Goal: Book appointment/travel/reservation

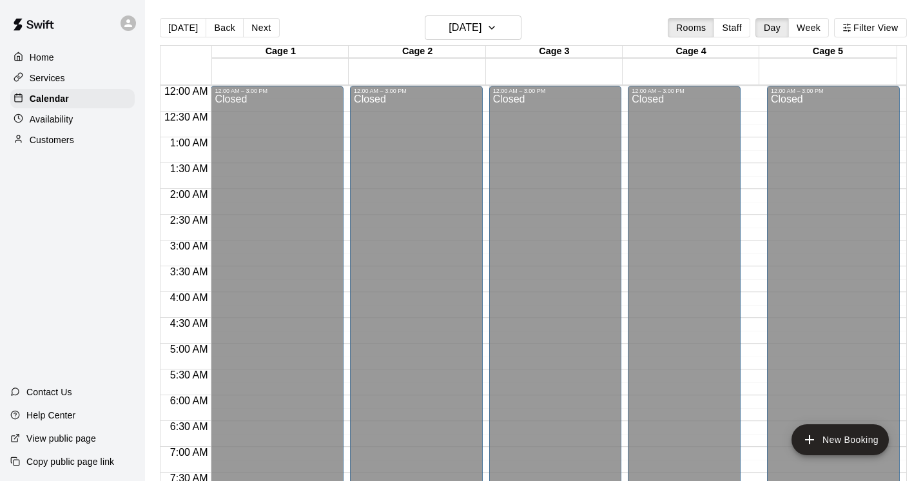
scroll to position [564, 0]
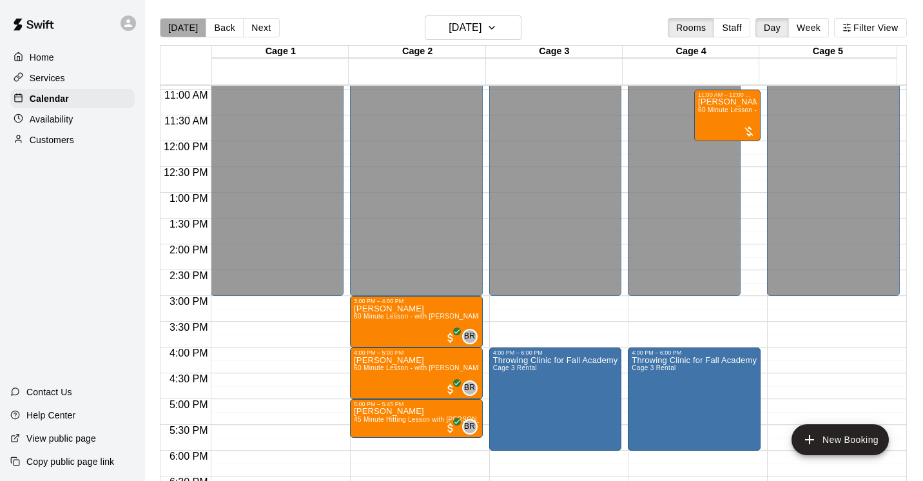
click at [190, 29] on button "[DATE]" at bounding box center [183, 27] width 46 height 19
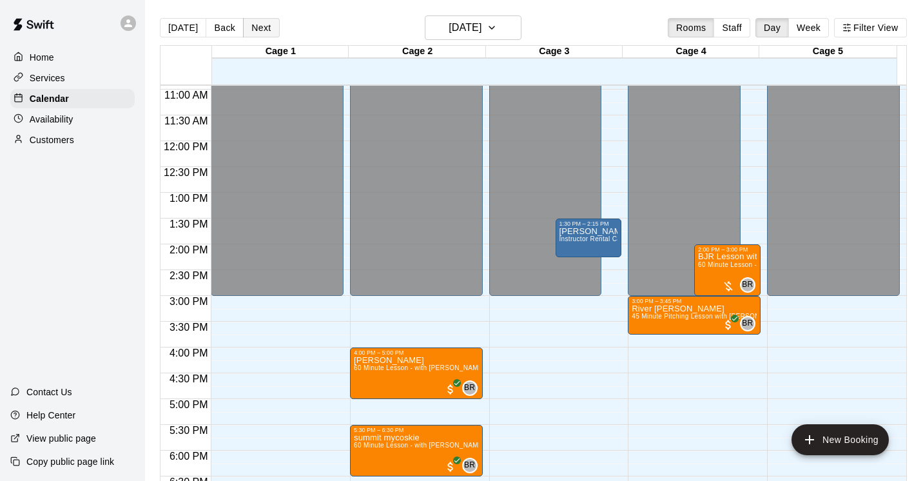
click at [259, 28] on button "Next" at bounding box center [261, 27] width 36 height 19
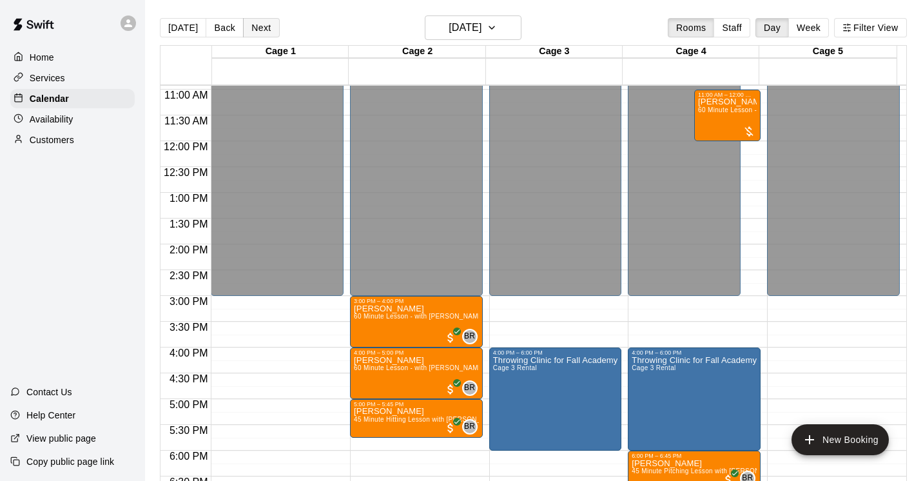
click at [259, 27] on button "Next" at bounding box center [261, 27] width 36 height 19
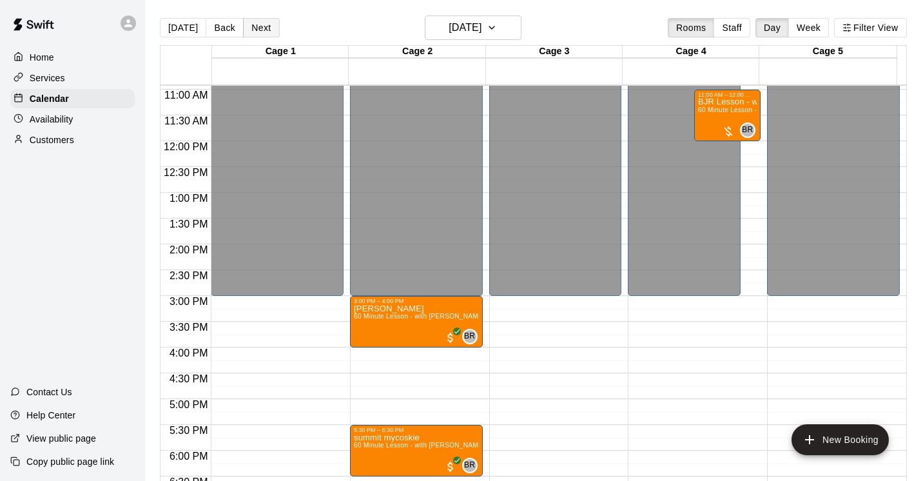
click at [259, 27] on button "Next" at bounding box center [261, 27] width 36 height 19
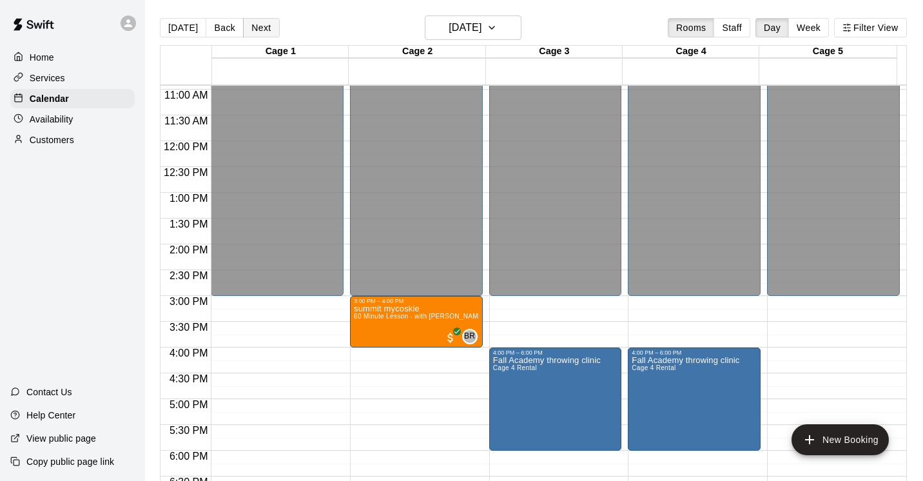
click at [260, 26] on button "Next" at bounding box center [261, 27] width 36 height 19
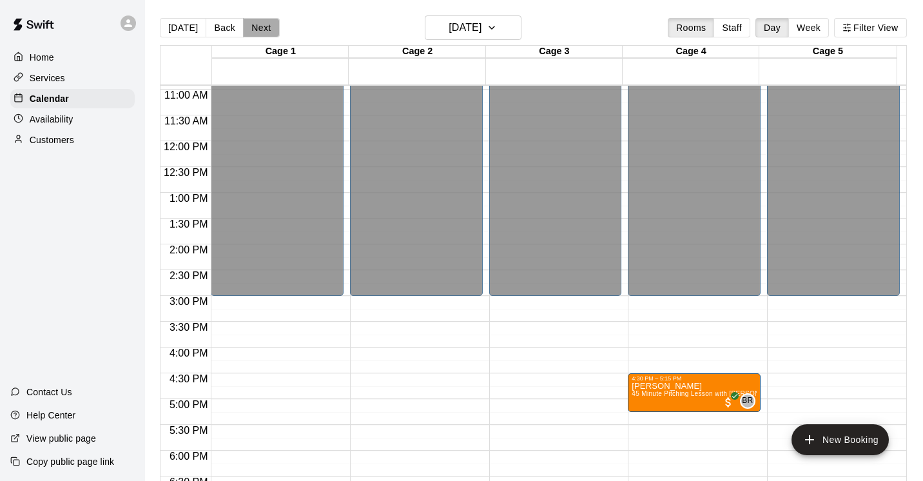
click at [260, 26] on button "Next" at bounding box center [261, 27] width 36 height 19
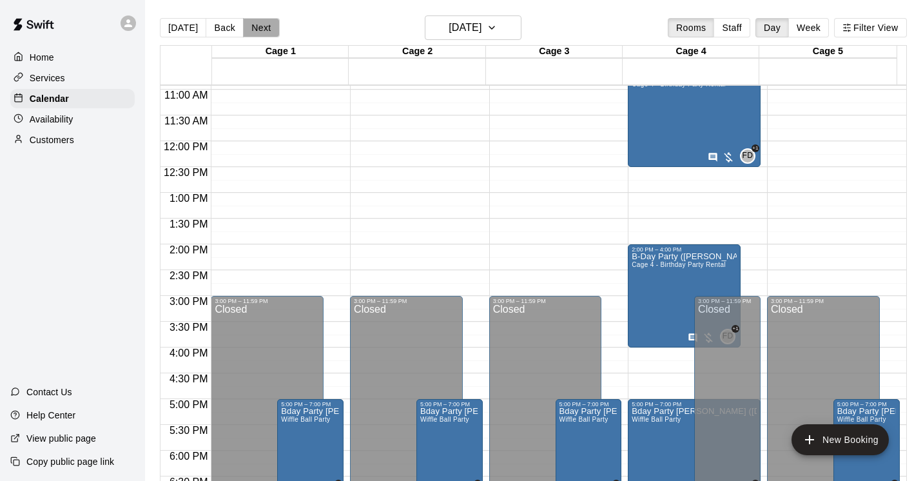
click at [261, 26] on button "Next" at bounding box center [261, 27] width 36 height 19
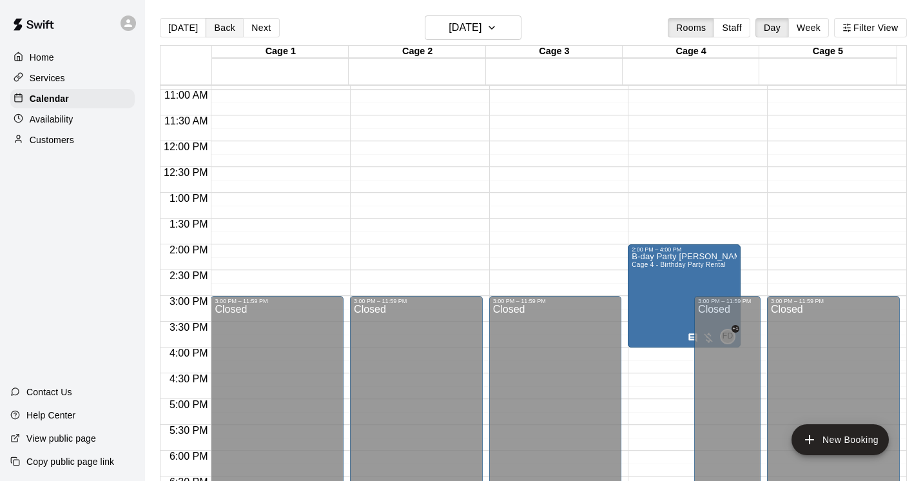
click at [225, 30] on button "Back" at bounding box center [225, 27] width 38 height 19
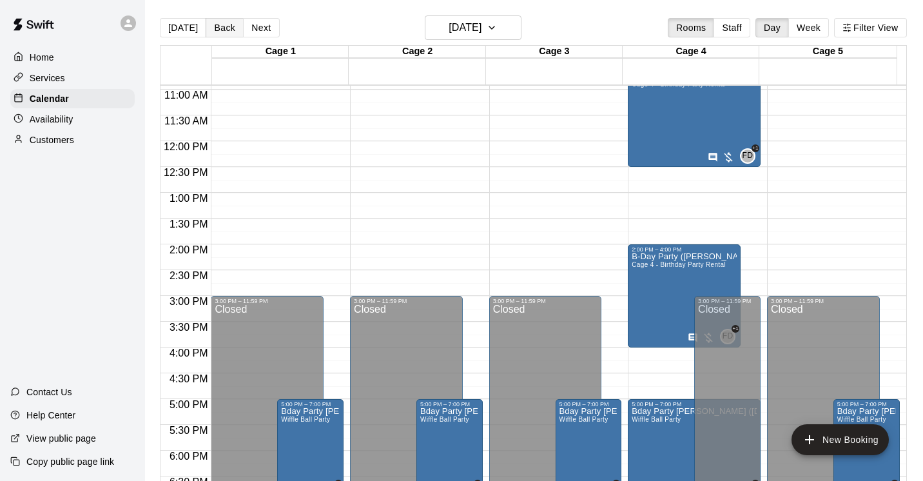
click at [225, 30] on button "Back" at bounding box center [225, 27] width 38 height 19
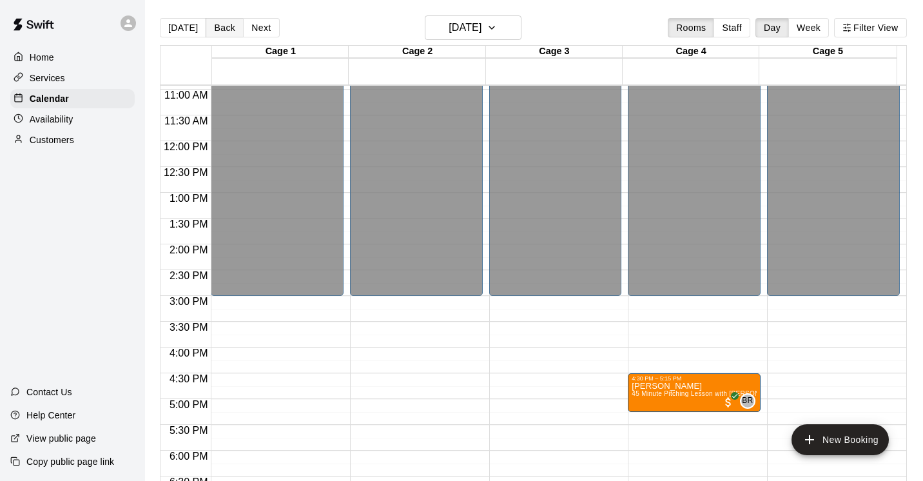
click at [225, 30] on button "Back" at bounding box center [225, 27] width 38 height 19
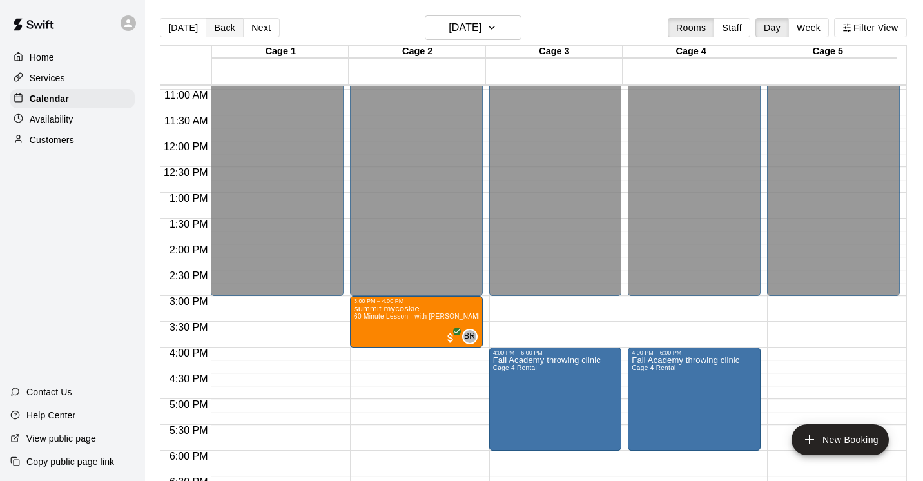
click at [225, 30] on button "Back" at bounding box center [225, 27] width 38 height 19
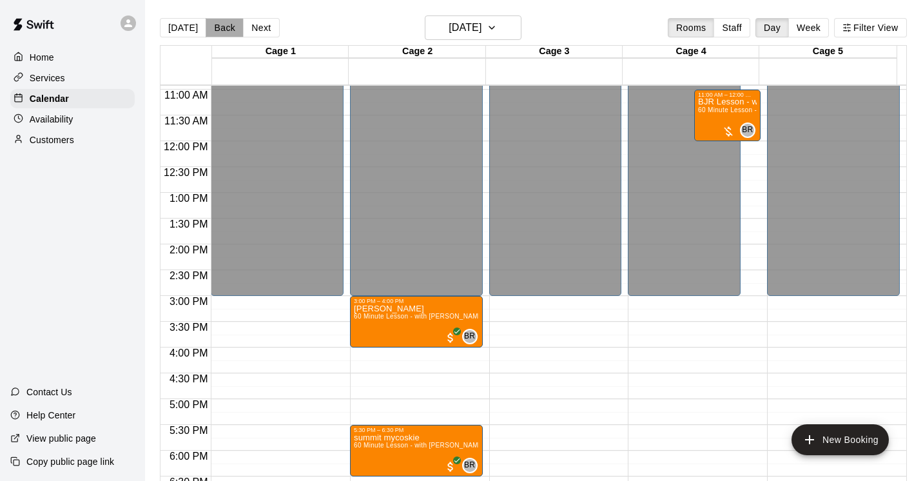
click at [225, 30] on button "Back" at bounding box center [225, 27] width 38 height 19
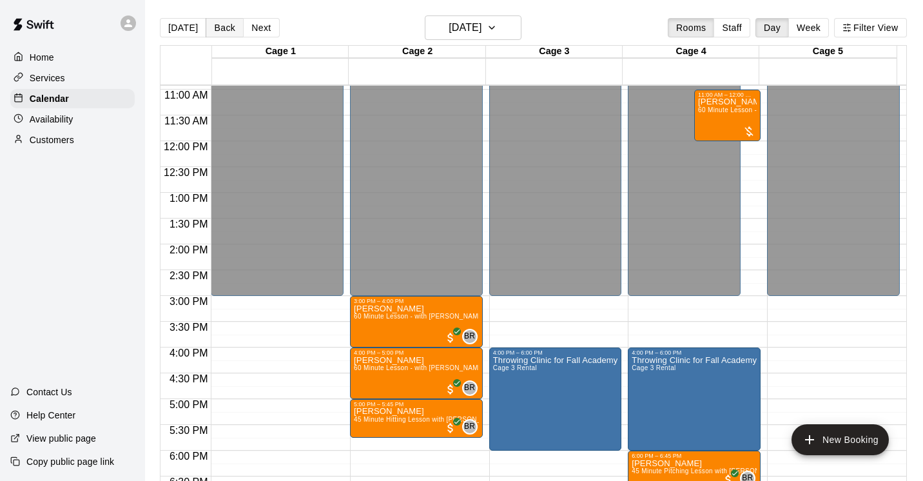
click at [225, 30] on button "Back" at bounding box center [225, 27] width 38 height 19
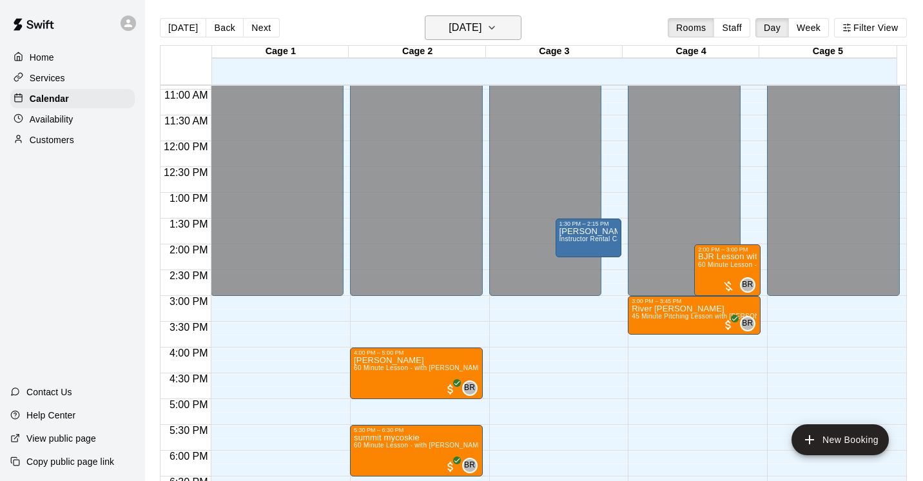
click at [497, 25] on icon "button" at bounding box center [492, 27] width 10 height 15
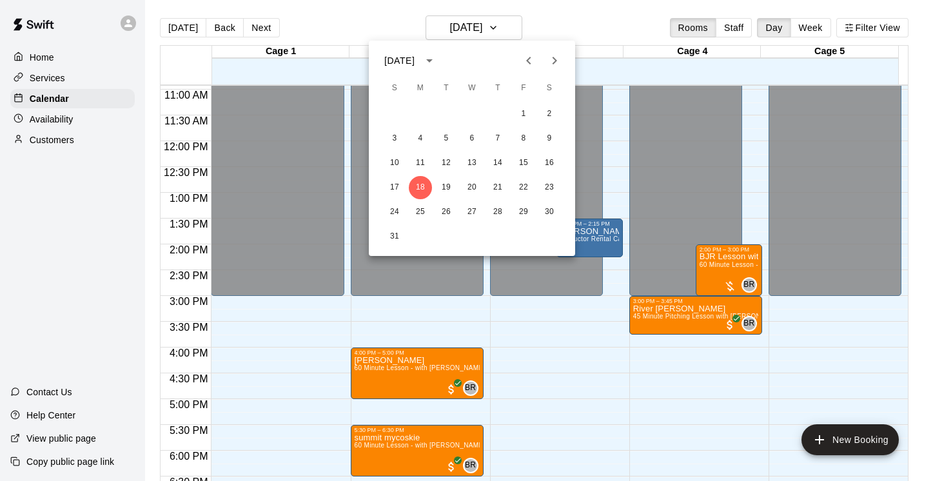
click at [555, 57] on icon "Next month" at bounding box center [554, 60] width 15 height 15
click at [547, 138] on button "13" at bounding box center [549, 138] width 23 height 23
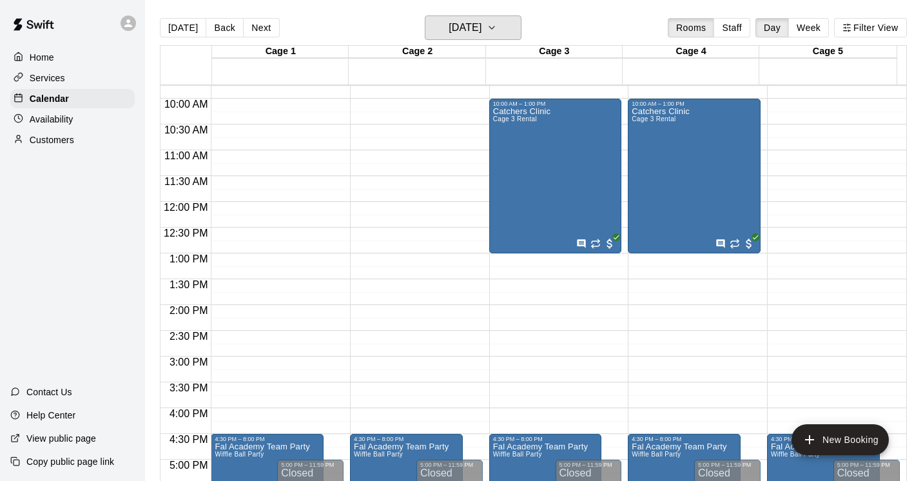
scroll to position [504, 0]
click at [182, 28] on button "[DATE]" at bounding box center [183, 27] width 46 height 19
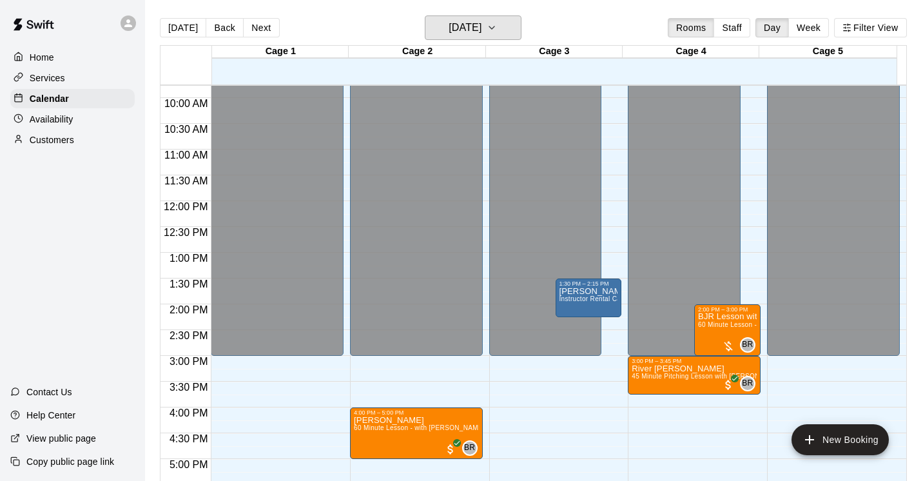
click at [495, 27] on icon "button" at bounding box center [491, 27] width 5 height 3
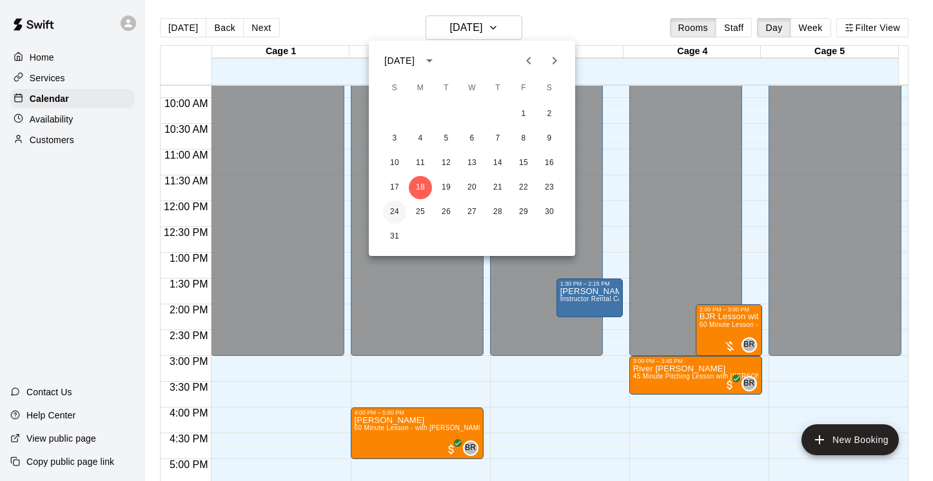
click at [395, 209] on button "24" at bounding box center [394, 212] width 23 height 23
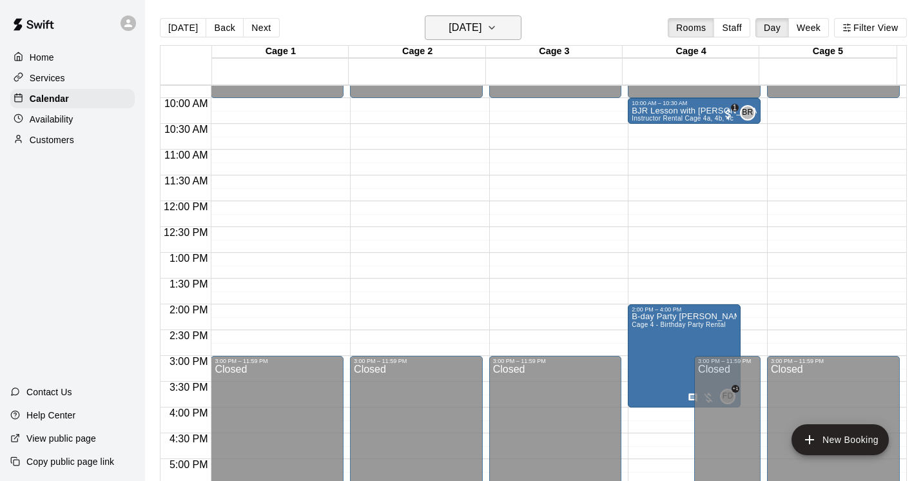
click at [497, 26] on icon "button" at bounding box center [492, 27] width 10 height 15
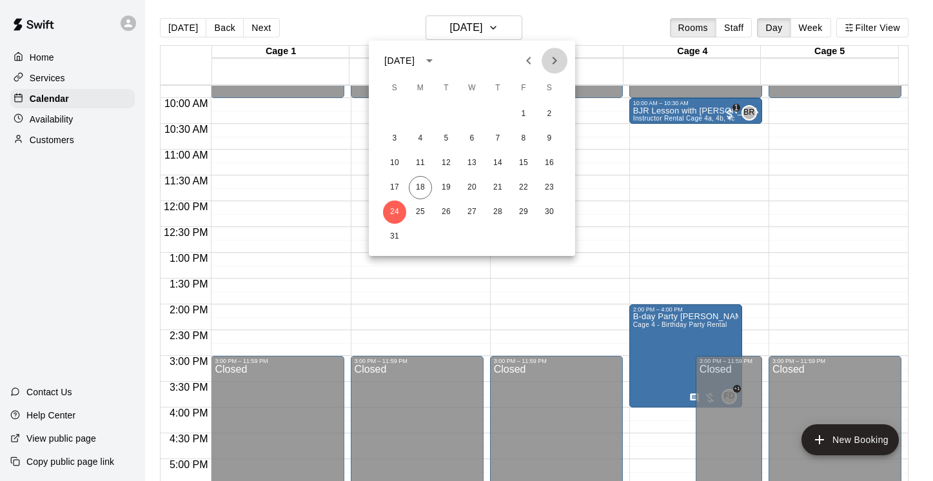
click at [553, 60] on icon "Next month" at bounding box center [554, 60] width 15 height 15
click at [549, 138] on button "13" at bounding box center [549, 138] width 23 height 23
